Goal: Task Accomplishment & Management: Use online tool/utility

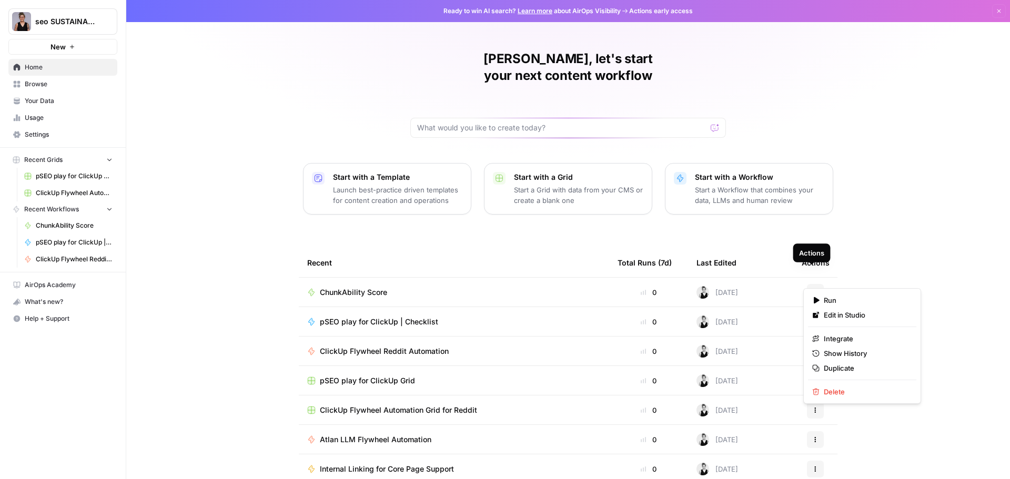
click at [812, 289] on icon "button" at bounding box center [815, 292] width 6 height 6
click at [541, 287] on div "ChunkAbility Score" at bounding box center [453, 292] width 293 height 11
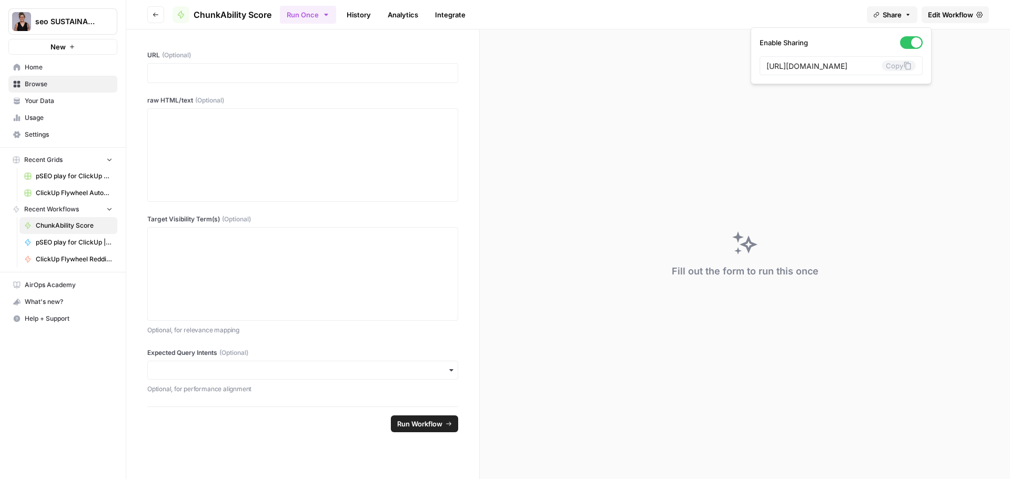
click at [896, 17] on span "Share" at bounding box center [891, 14] width 19 height 11
click at [903, 66] on icon at bounding box center [907, 66] width 8 height 8
click at [899, 68] on button "Copy" at bounding box center [898, 65] width 34 height 11
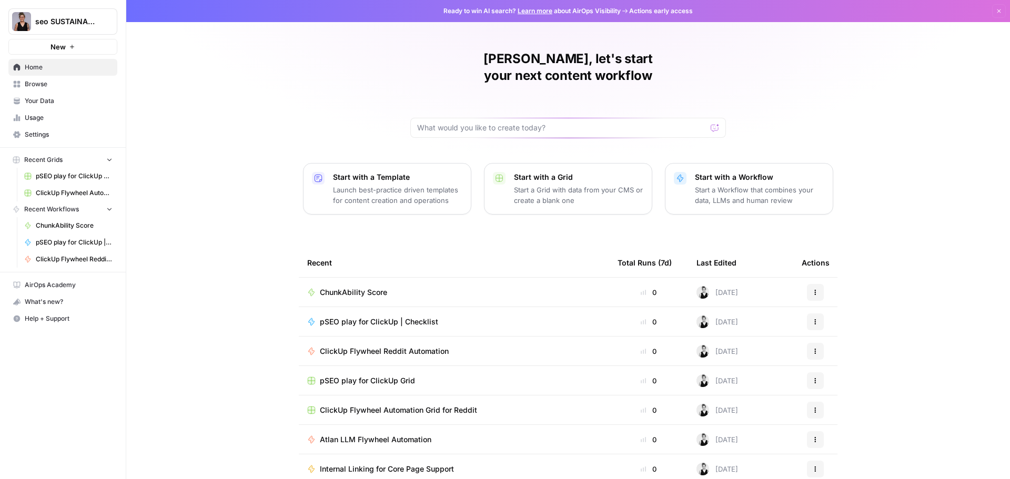
scroll to position [5, 0]
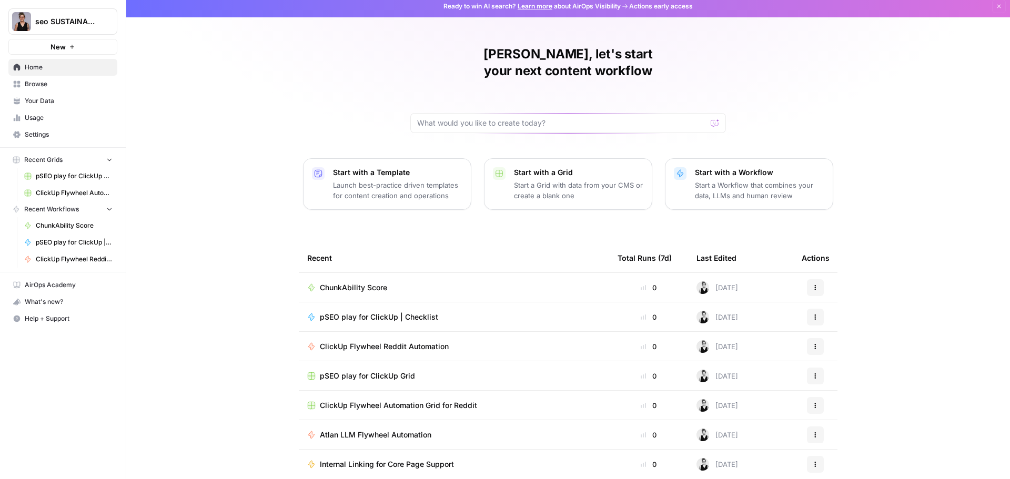
click at [228, 287] on div "[PERSON_NAME], let's start your next content workflow Start with a Template Lau…" at bounding box center [567, 245] width 883 height 501
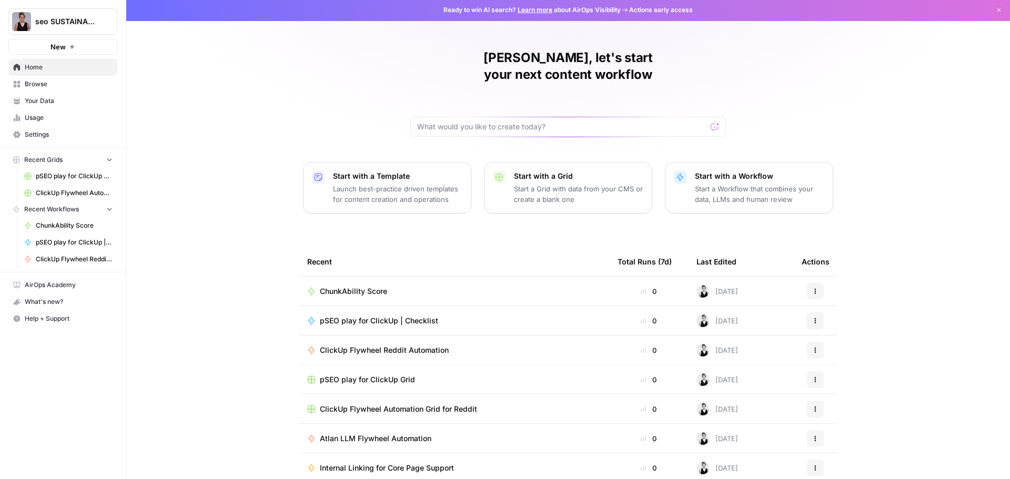
scroll to position [0, 0]
click at [42, 68] on span "Home" at bounding box center [69, 67] width 88 height 9
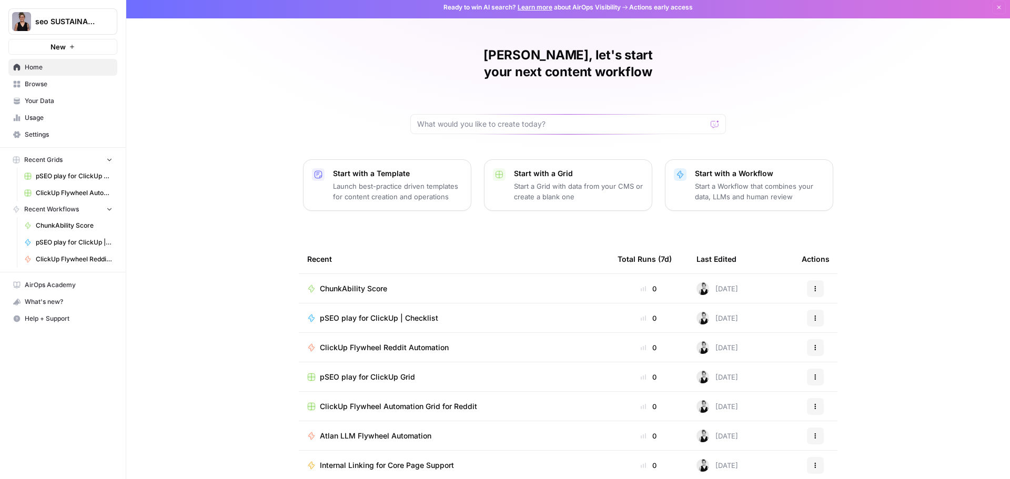
scroll to position [5, 0]
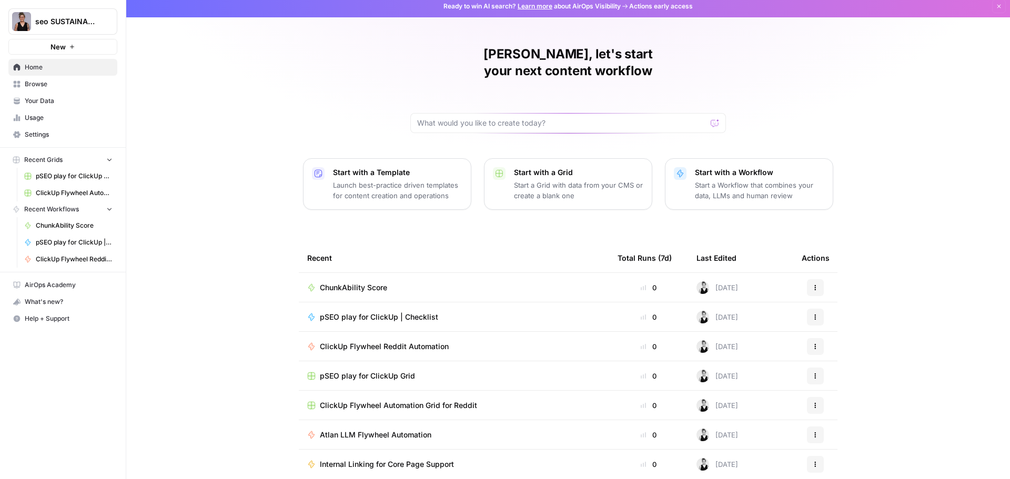
click at [58, 82] on span "Browse" at bounding box center [69, 83] width 88 height 9
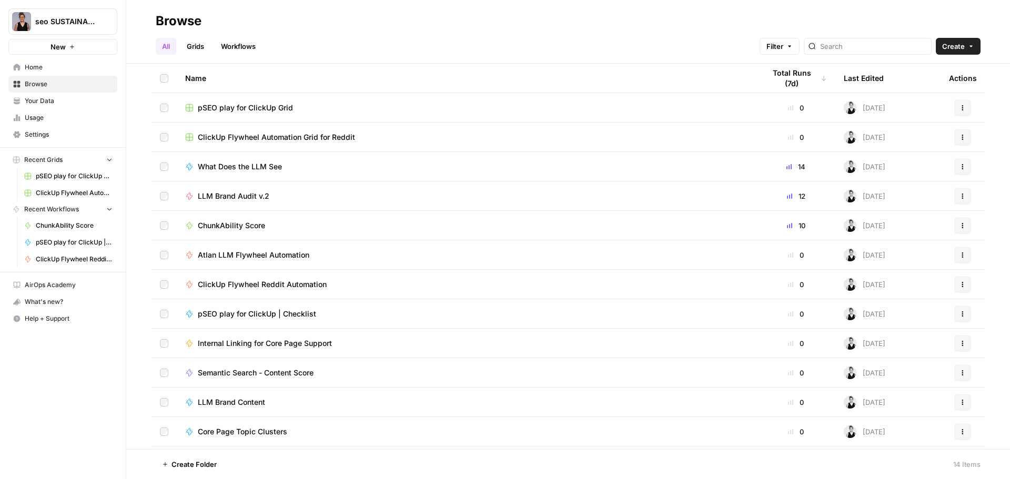
click at [309, 193] on div "LLM Brand Audit v.2" at bounding box center [466, 196] width 563 height 11
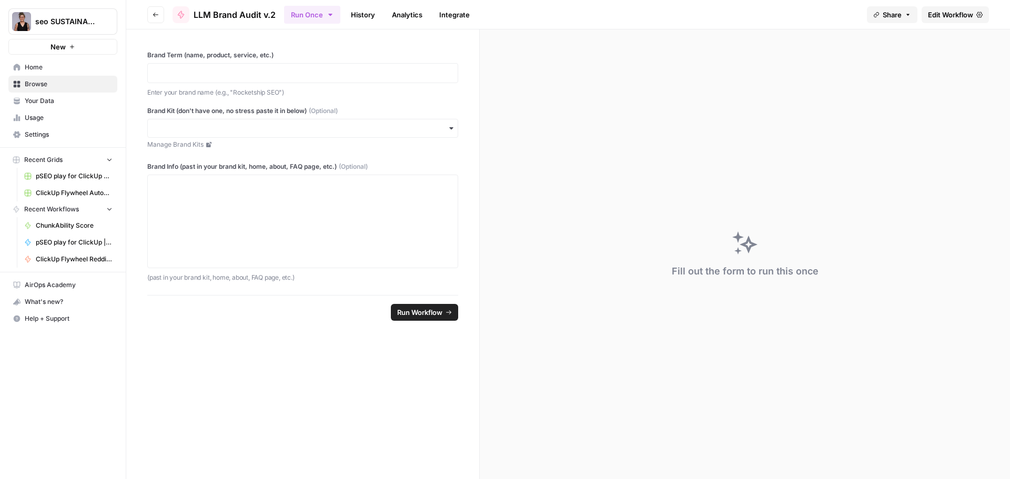
click at [951, 15] on span "Edit Workflow" at bounding box center [950, 14] width 45 height 11
click at [897, 17] on span "Share" at bounding box center [891, 14] width 19 height 11
click at [903, 68] on icon at bounding box center [907, 66] width 8 height 8
